Goal: Entertainment & Leisure: Consume media (video, audio)

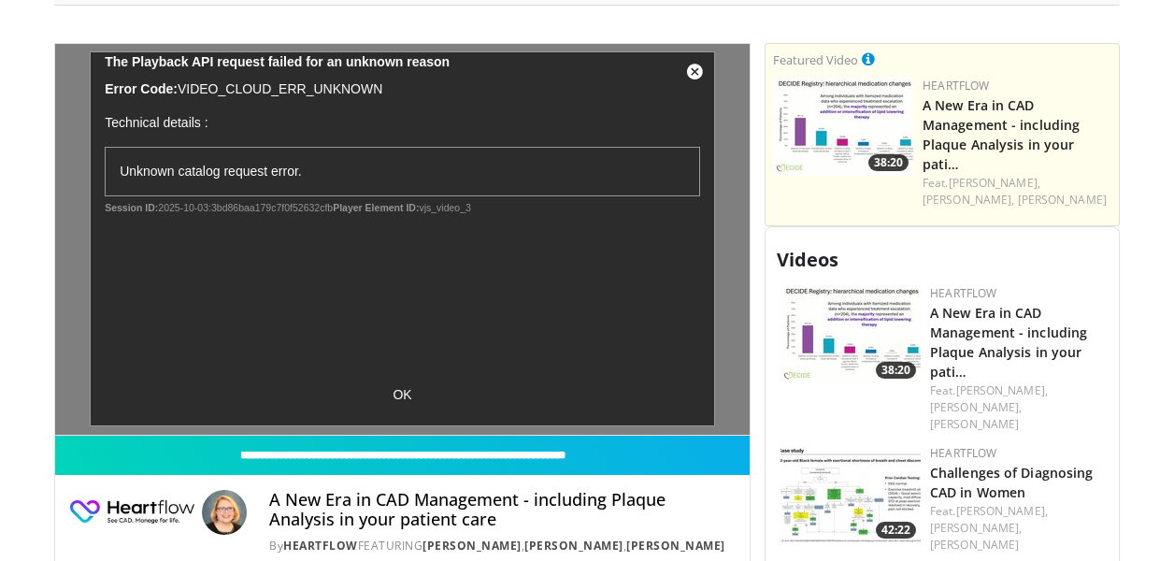
scroll to position [729, 0]
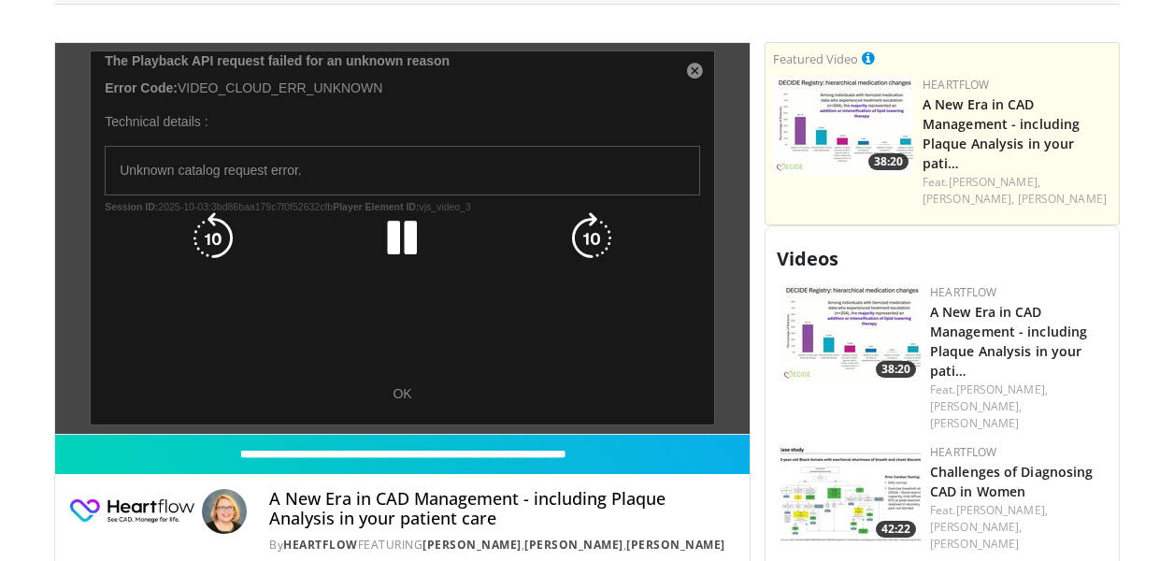
click at [398, 395] on div "10 seconds Tap to unmute" at bounding box center [402, 238] width 694 height 391
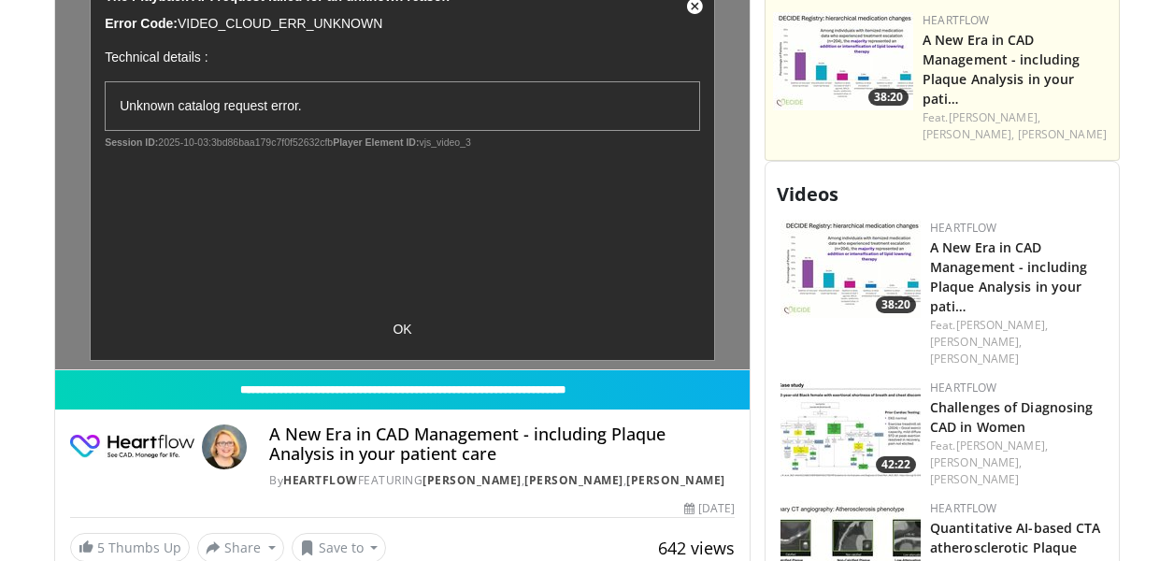
scroll to position [779, 0]
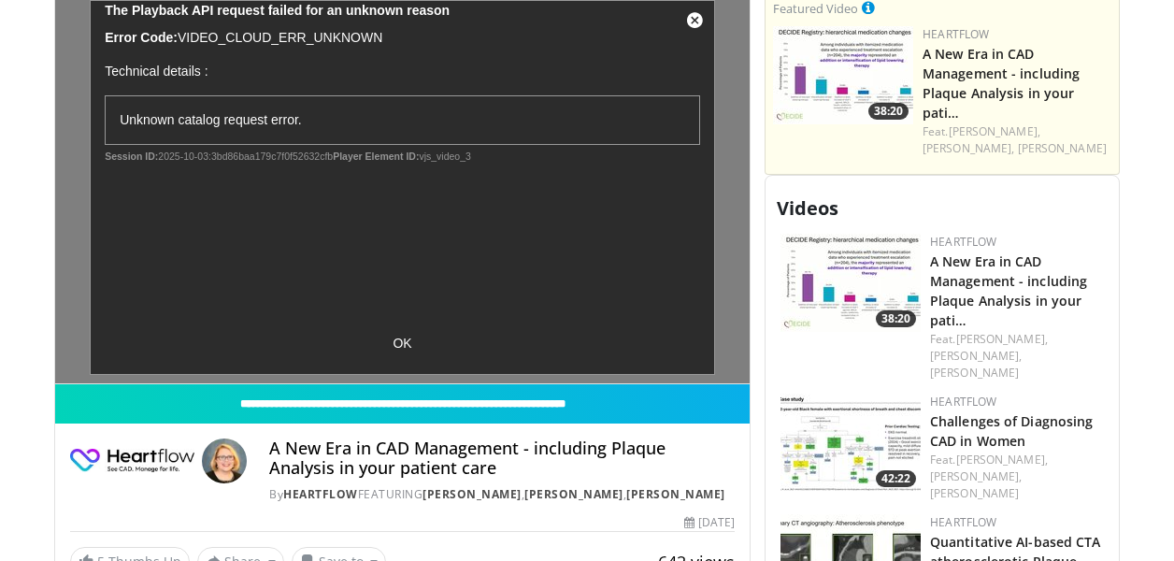
click at [877, 247] on img at bounding box center [850, 283] width 140 height 98
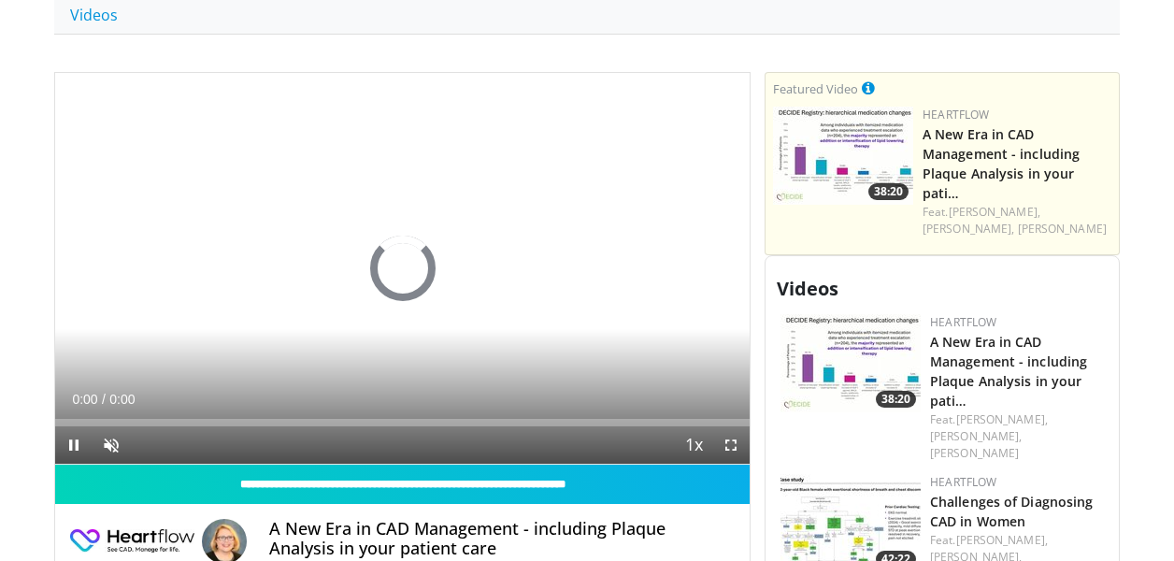
scroll to position [688, 0]
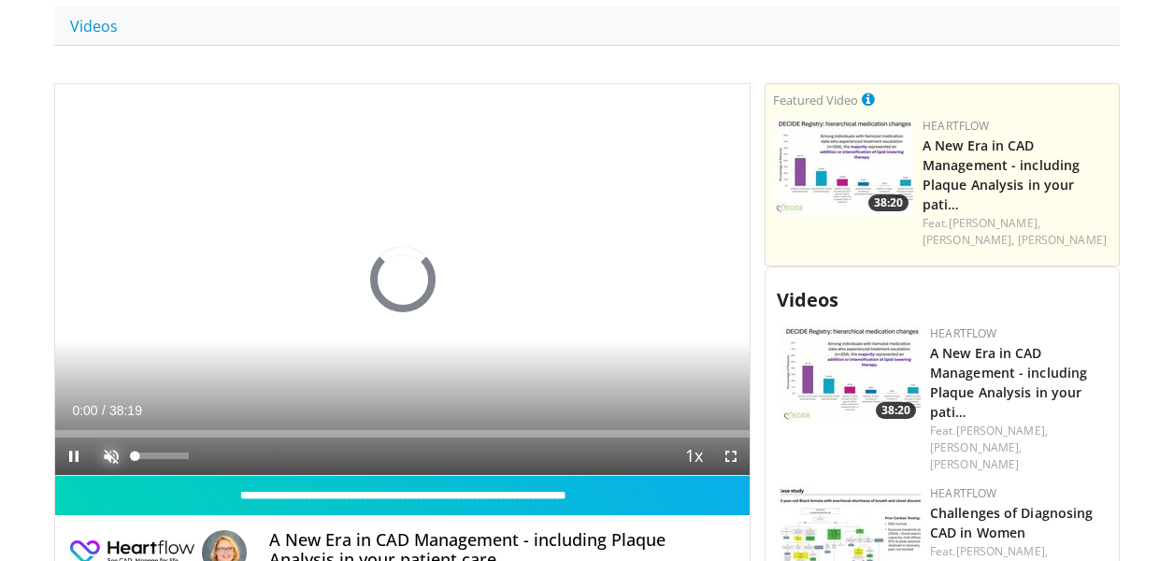
click at [113, 447] on span "Video Player" at bounding box center [110, 455] width 37 height 37
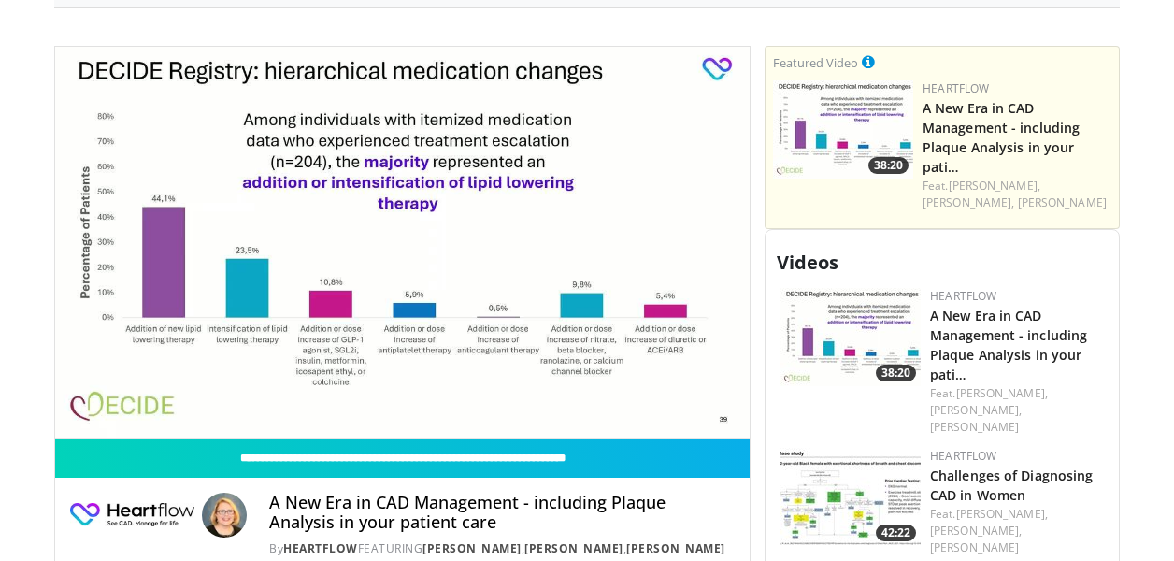
scroll to position [730, 0]
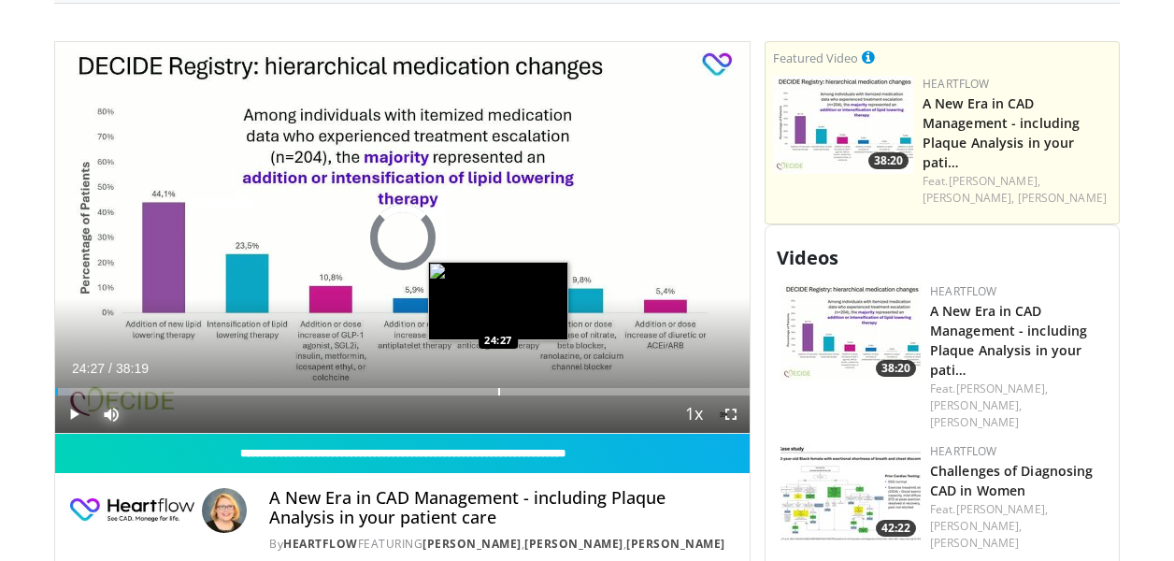
click at [498, 392] on div "Progress Bar" at bounding box center [499, 391] width 2 height 7
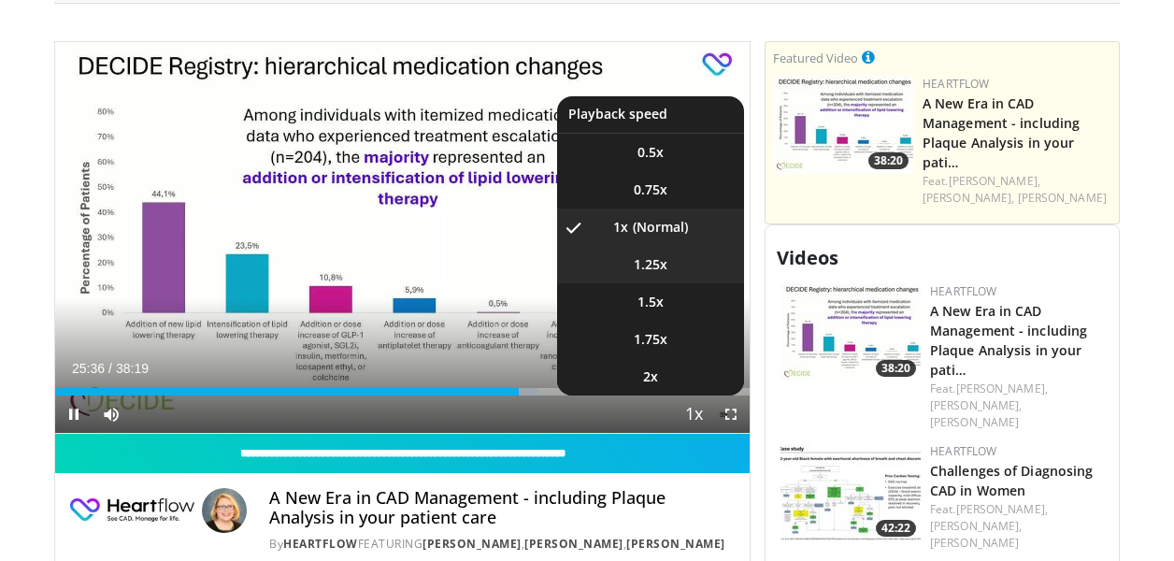
click at [661, 268] on span "1.25x" at bounding box center [650, 264] width 34 height 19
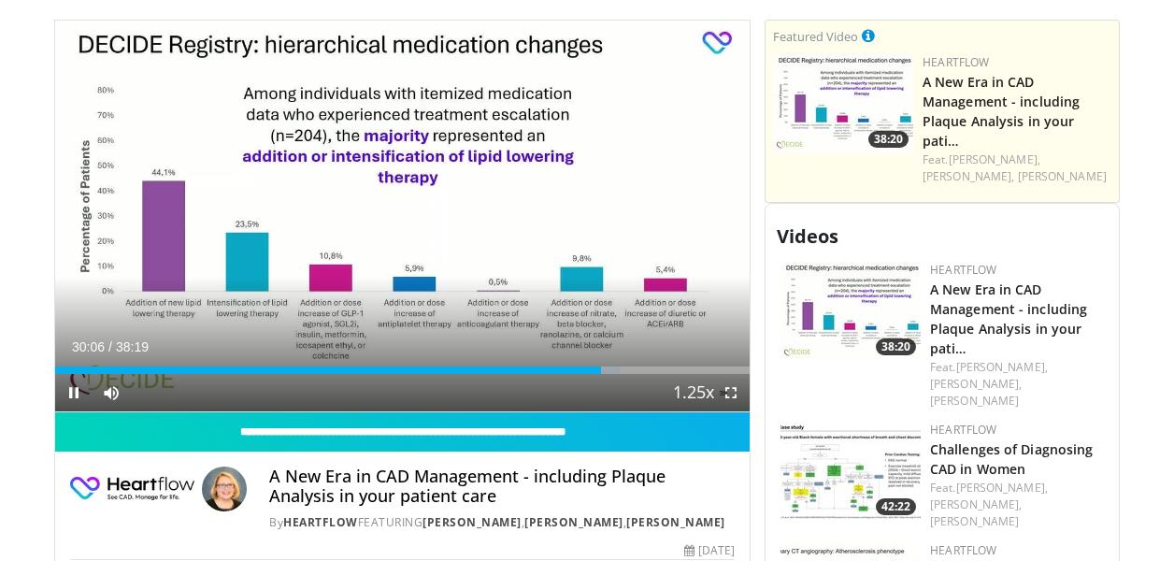
scroll to position [749, 0]
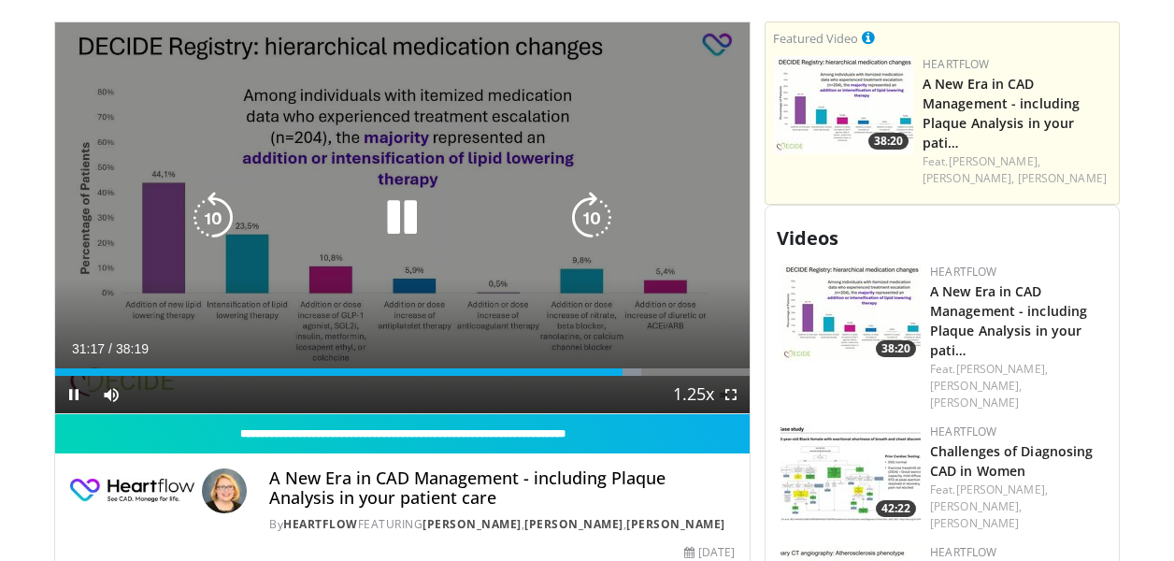
click at [205, 211] on icon "Video Player" at bounding box center [213, 218] width 52 height 52
click at [596, 217] on icon "Video Player" at bounding box center [591, 218] width 52 height 52
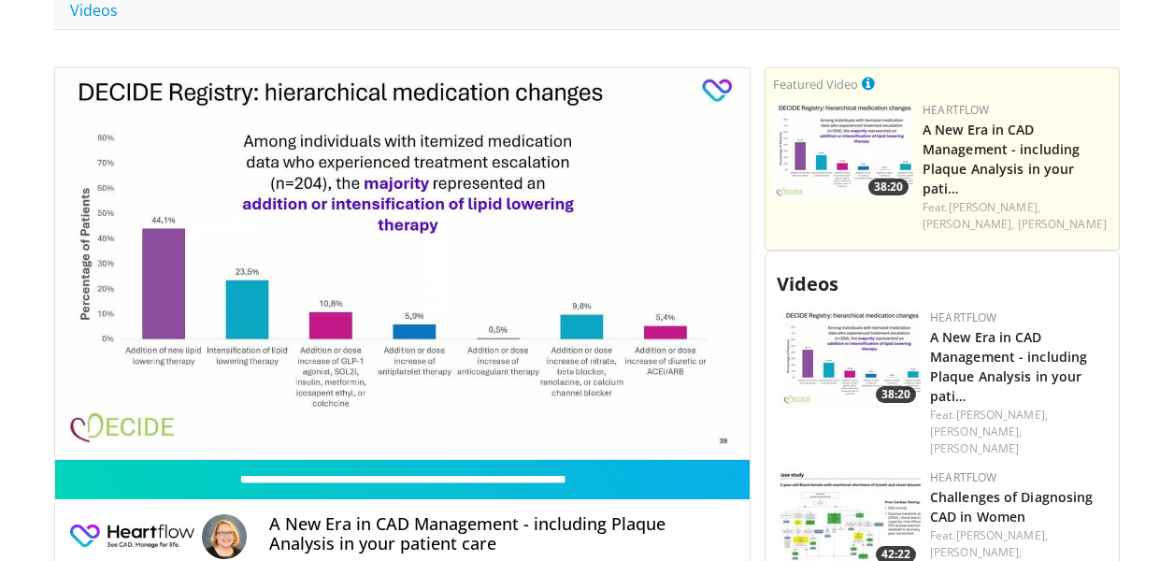
scroll to position [701, 0]
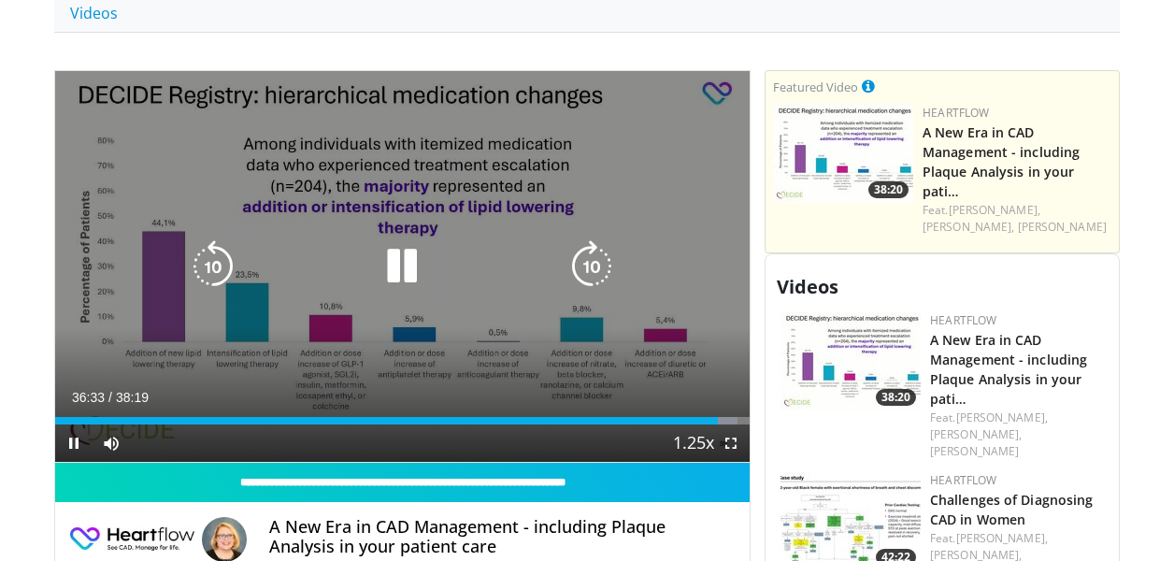
click at [388, 258] on icon "Video Player" at bounding box center [402, 266] width 52 height 52
click at [223, 265] on icon "Video Player" at bounding box center [213, 266] width 52 height 52
click at [598, 262] on icon "Video Player" at bounding box center [591, 266] width 52 height 52
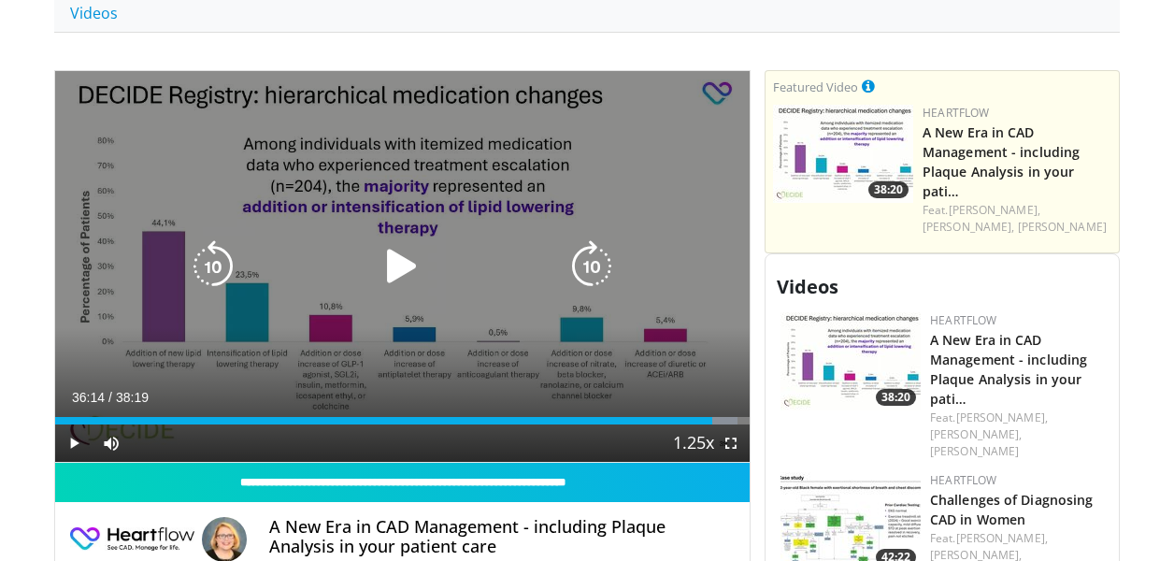
click at [439, 160] on div "10 seconds Tap to unmute" at bounding box center [402, 266] width 694 height 391
click at [399, 259] on icon "Video Player" at bounding box center [402, 266] width 52 height 52
click at [550, 164] on div "10 seconds Tap to unmute" at bounding box center [402, 266] width 694 height 391
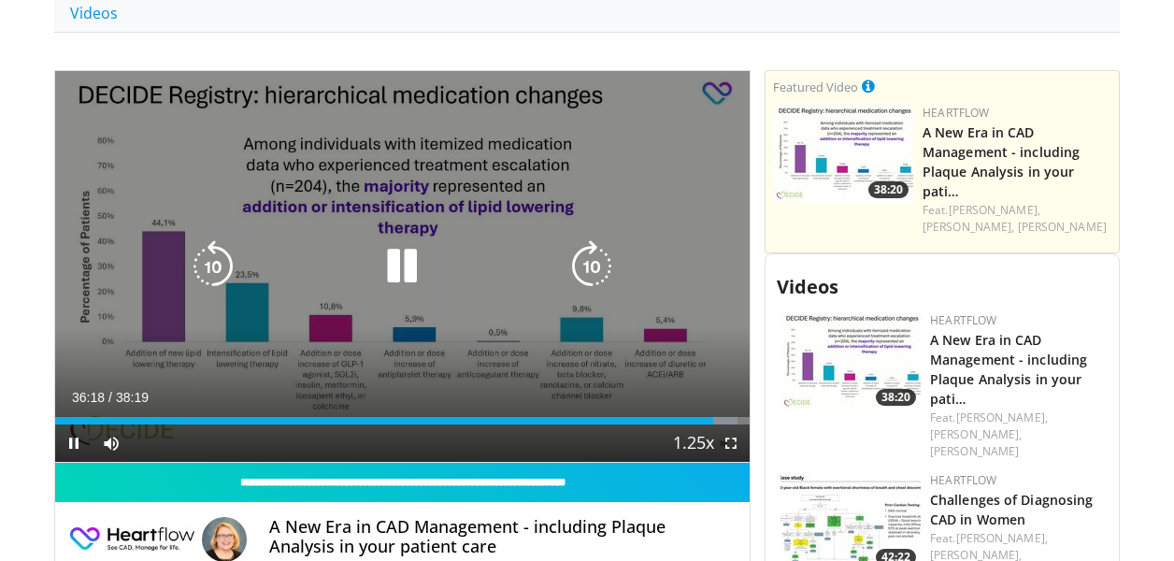
click at [550, 164] on div "10 seconds Tap to unmute" at bounding box center [402, 266] width 694 height 391
click at [400, 268] on icon "Video Player" at bounding box center [402, 266] width 52 height 52
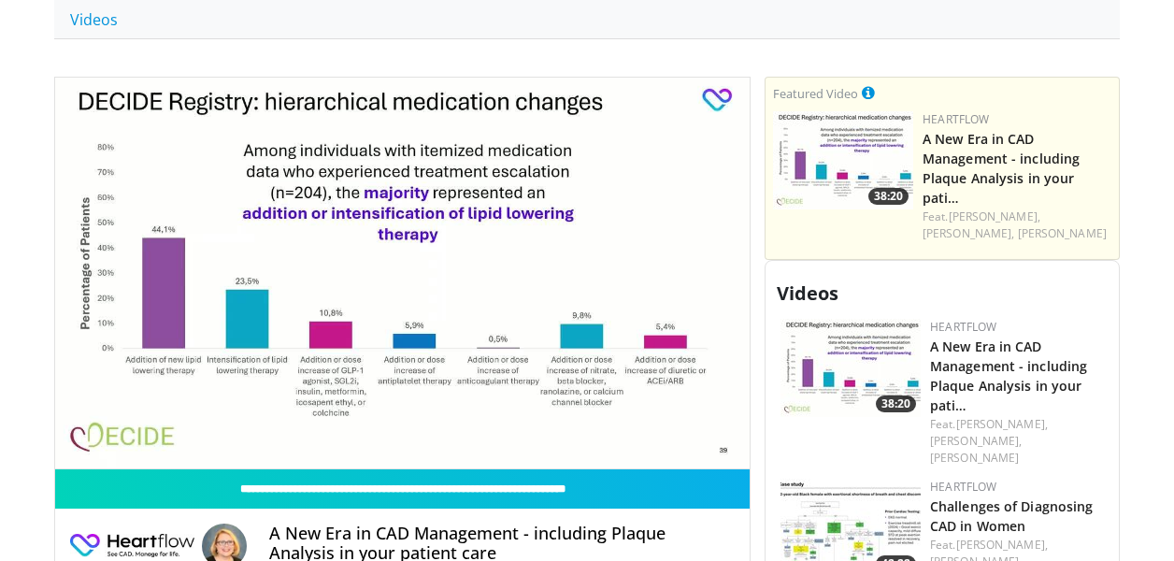
scroll to position [706, 0]
